Goal: Task Accomplishment & Management: Use online tool/utility

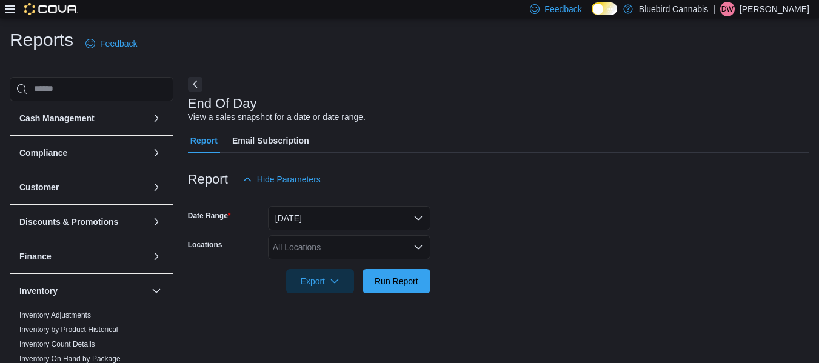
scroll to position [20, 0]
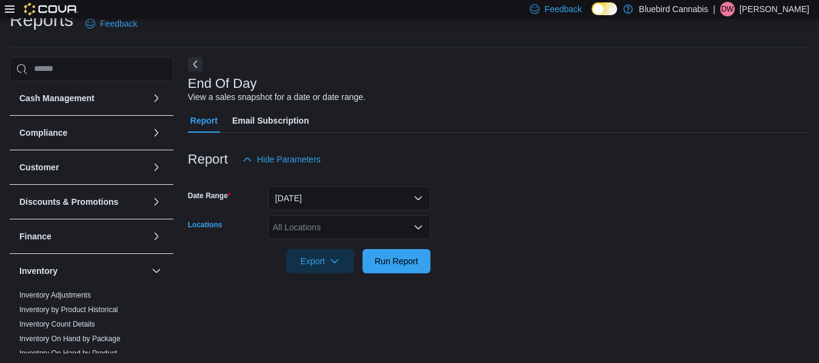
click at [396, 227] on div "All Locations" at bounding box center [349, 227] width 162 height 24
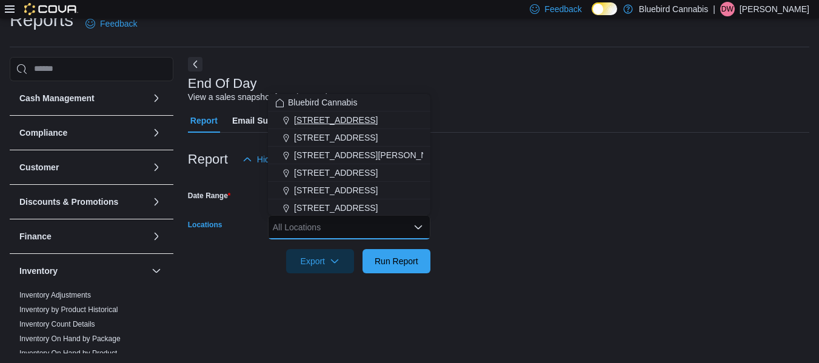
click at [381, 113] on button "[STREET_ADDRESS]" at bounding box center [349, 121] width 162 height 18
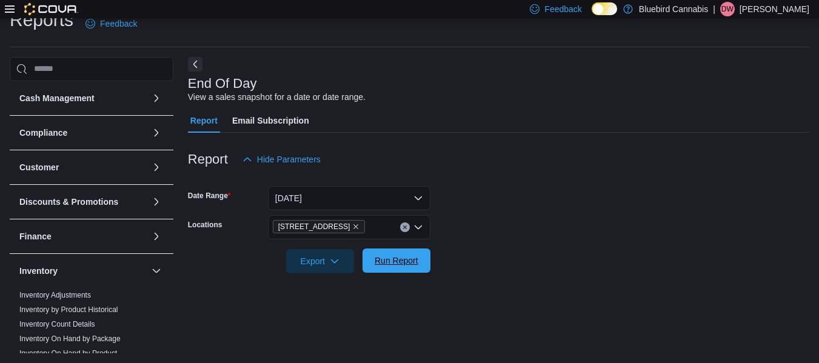
click at [399, 257] on span "Run Report" at bounding box center [397, 261] width 44 height 12
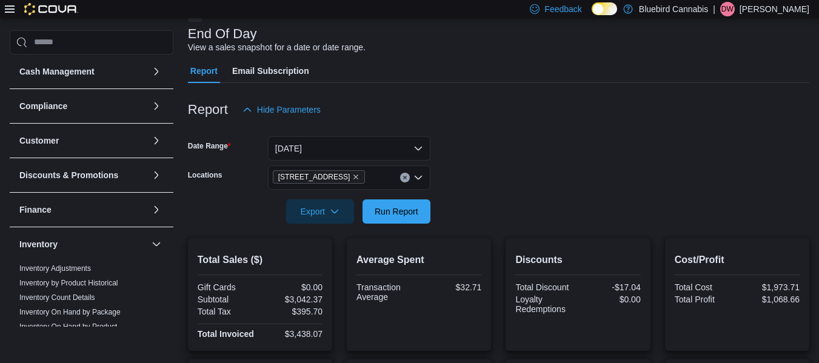
scroll to position [69, 0]
click at [350, 141] on button "[DATE]" at bounding box center [349, 149] width 162 height 24
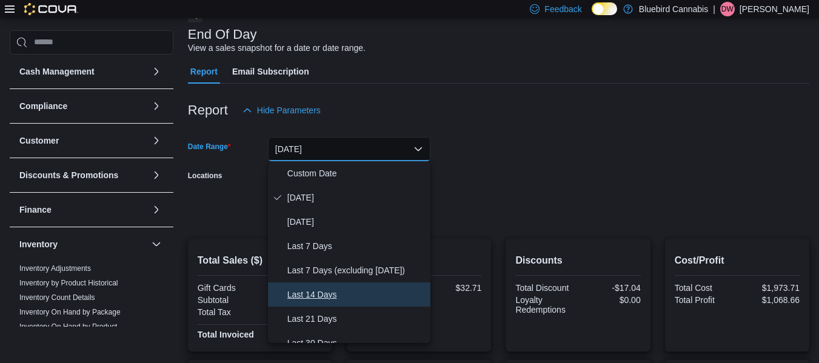
click at [350, 289] on span "Last 14 Days" at bounding box center [356, 294] width 138 height 15
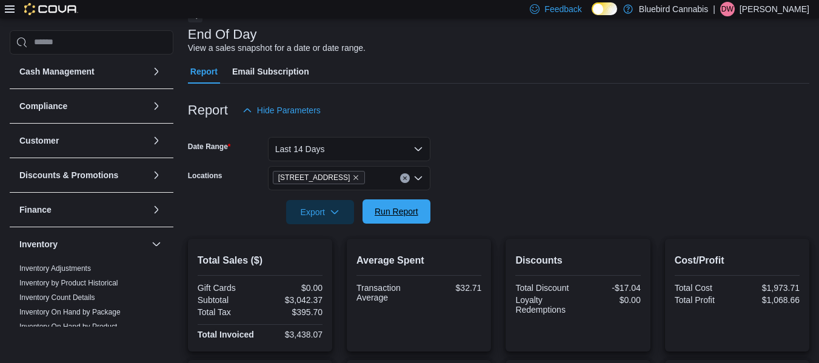
click at [397, 210] on span "Run Report" at bounding box center [397, 211] width 44 height 12
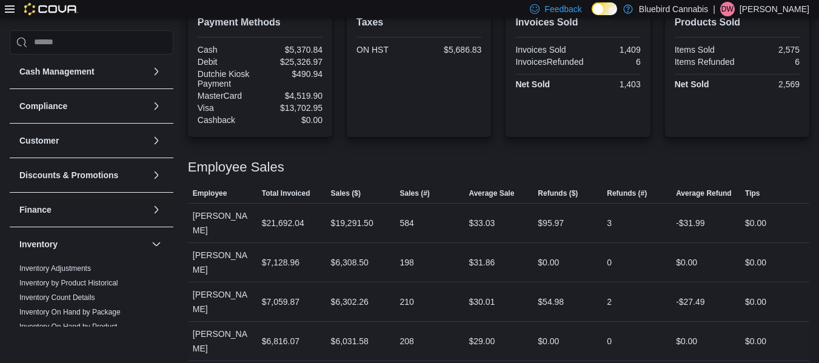
scroll to position [432, 0]
